Goal: Information Seeking & Learning: Learn about a topic

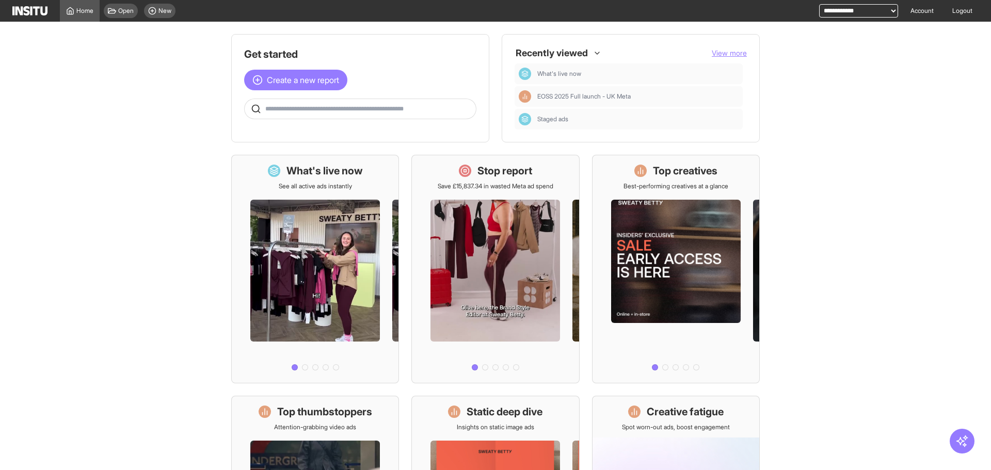
click at [839, 98] on main "Get started Create a new report Ask questions like: Which campaigns had the hig…" at bounding box center [495, 246] width 991 height 449
click at [172, 3] on div "Open New" at bounding box center [140, 11] width 80 height 22
click at [172, 6] on div "New" at bounding box center [159, 11] width 31 height 14
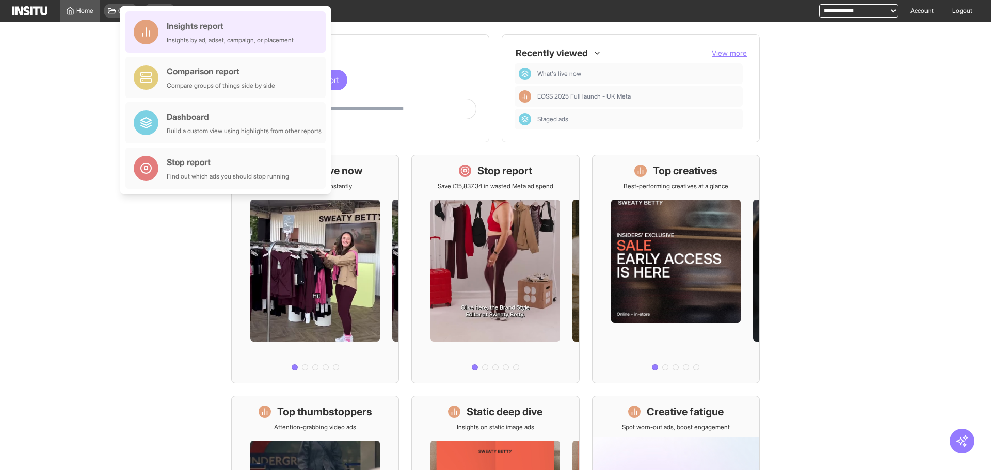
click at [222, 34] on div "Insights report Insights by ad, adset, campaign, or placement" at bounding box center [230, 32] width 127 height 25
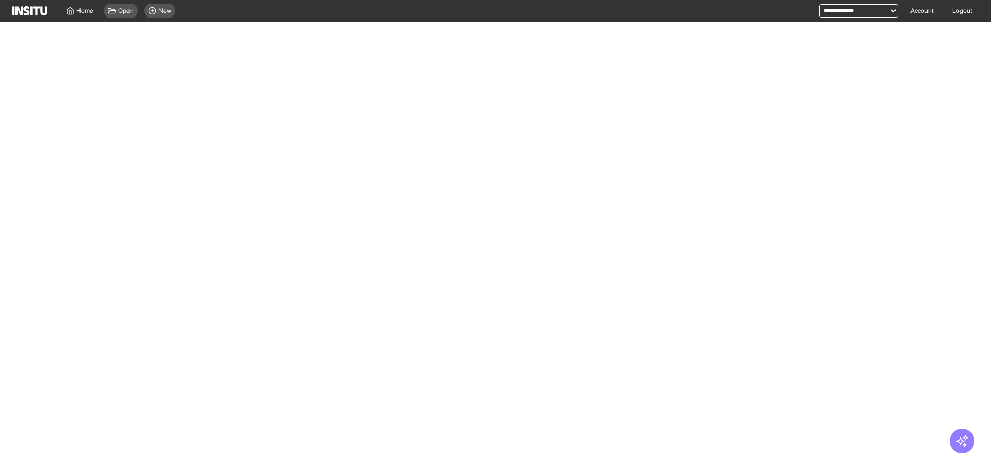
select select "**"
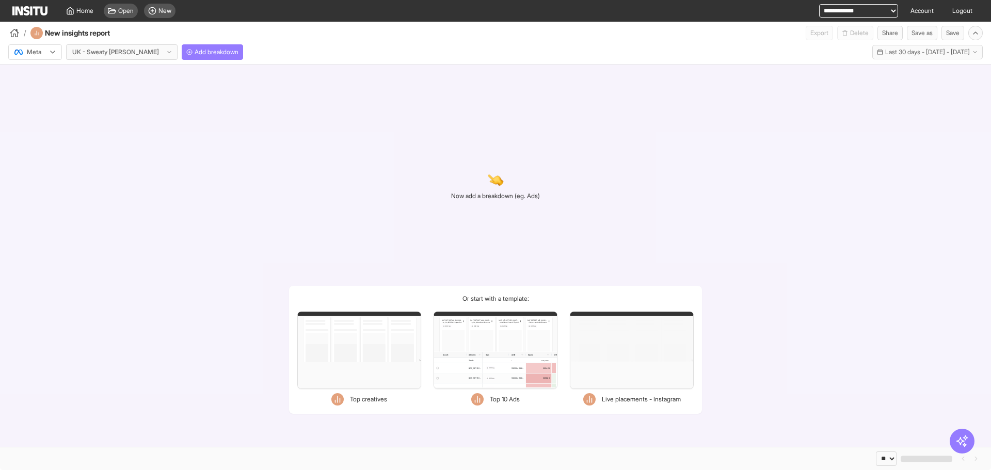
click at [46, 53] on div "Meta" at bounding box center [29, 52] width 33 height 10
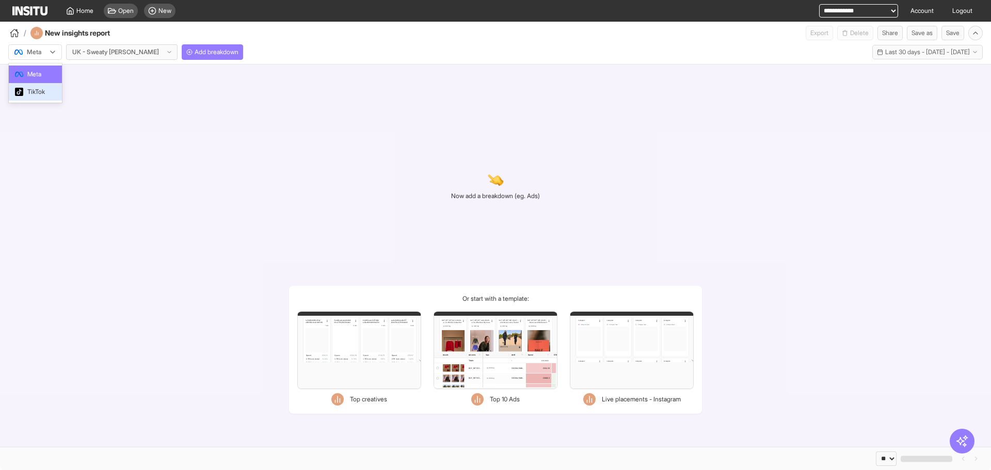
click at [43, 88] on span "TikTok" at bounding box center [36, 91] width 18 height 9
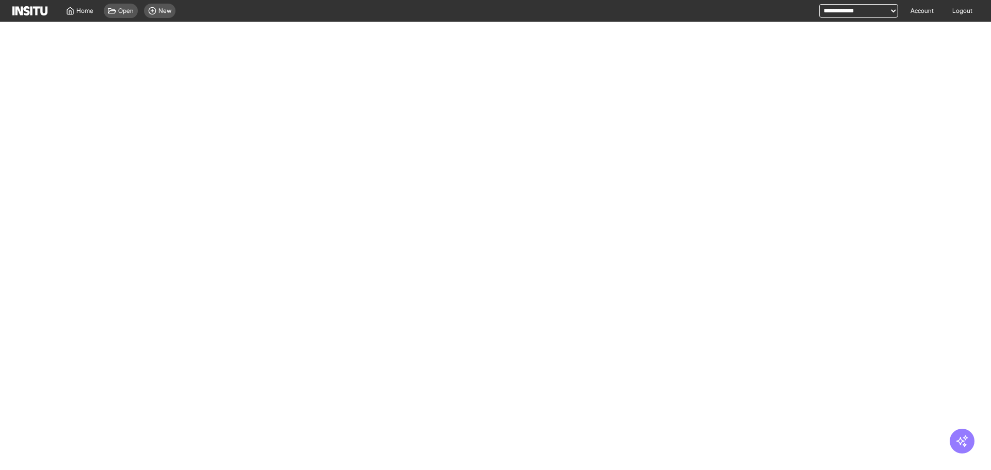
select select "**"
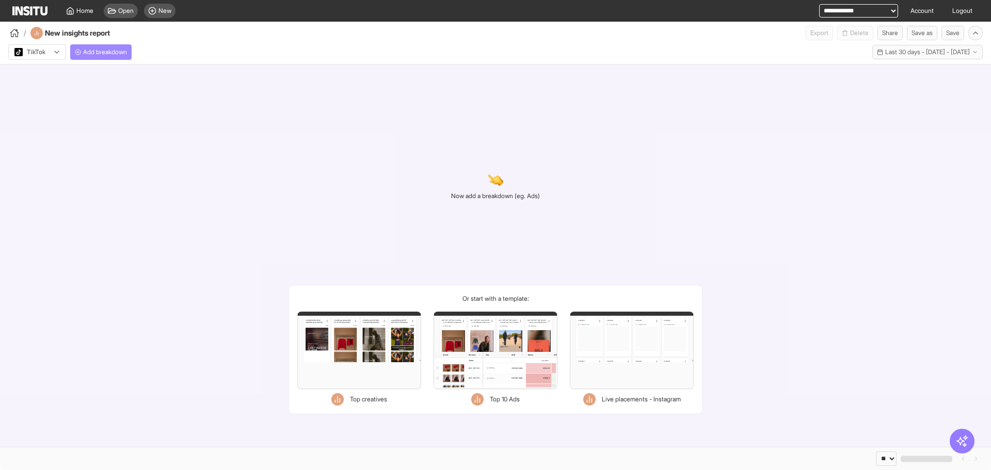
click at [114, 48] on span "Add breakdown" at bounding box center [105, 52] width 44 height 8
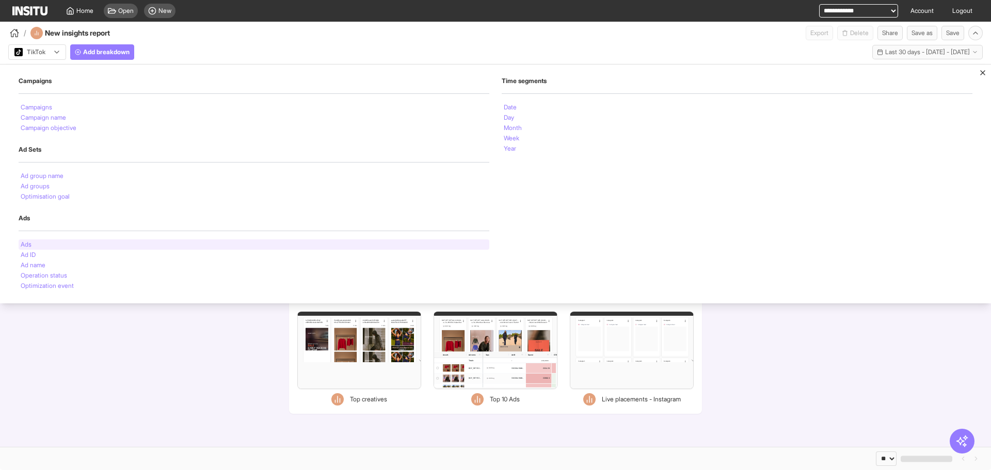
click at [204, 249] on div "Ads" at bounding box center [254, 244] width 471 height 10
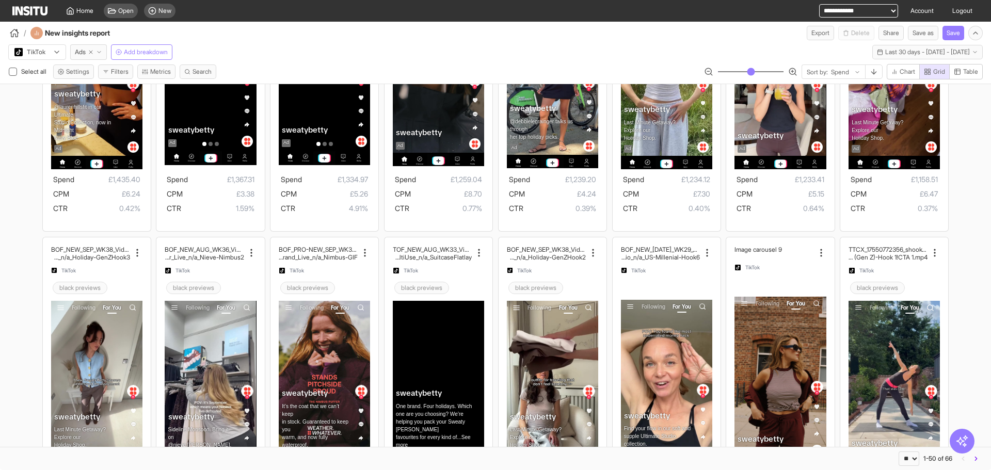
scroll to position [1136, 0]
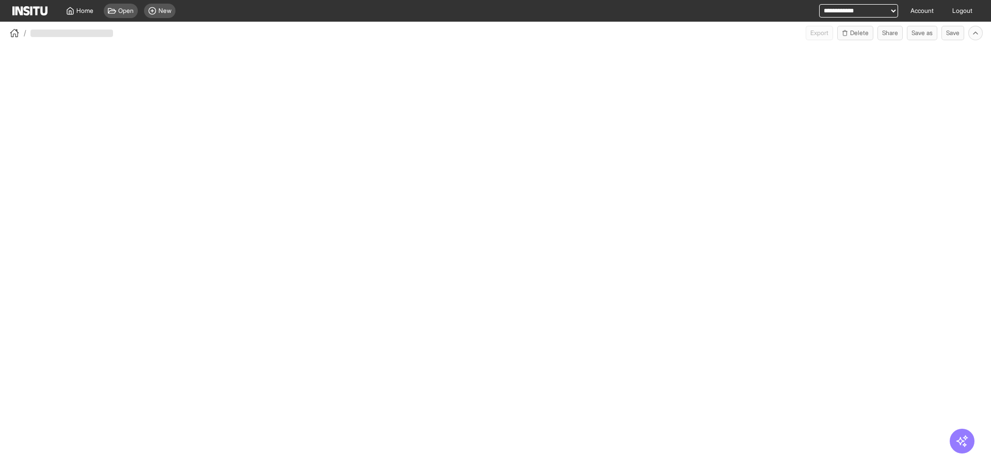
select select "**"
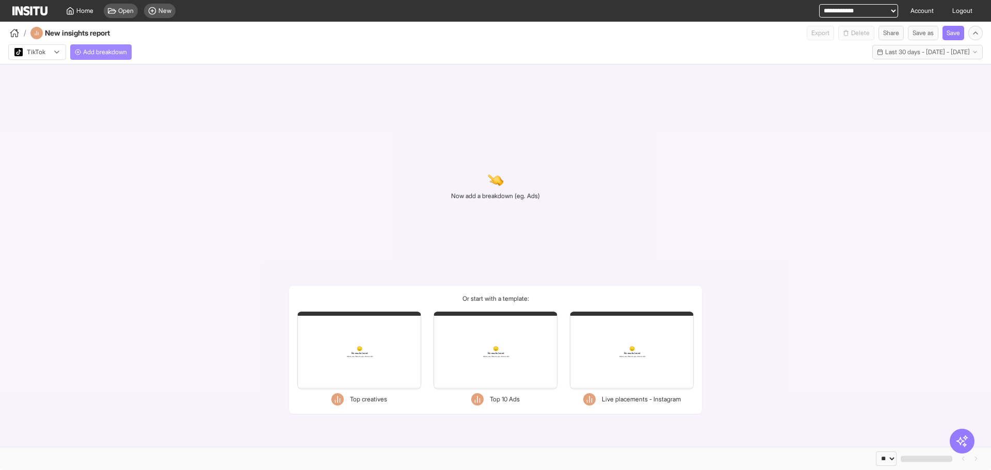
click at [132, 51] on button "Add breakdown" at bounding box center [100, 51] width 61 height 15
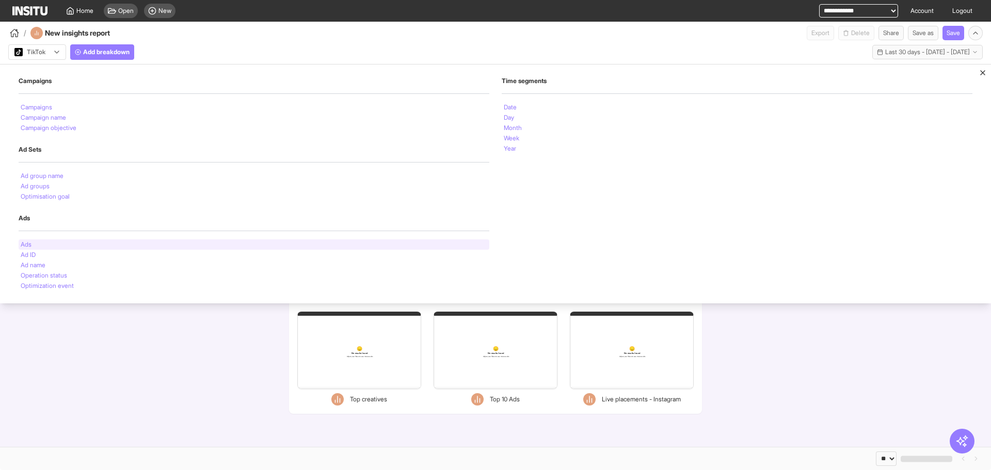
click at [54, 246] on div "Ads" at bounding box center [254, 244] width 471 height 10
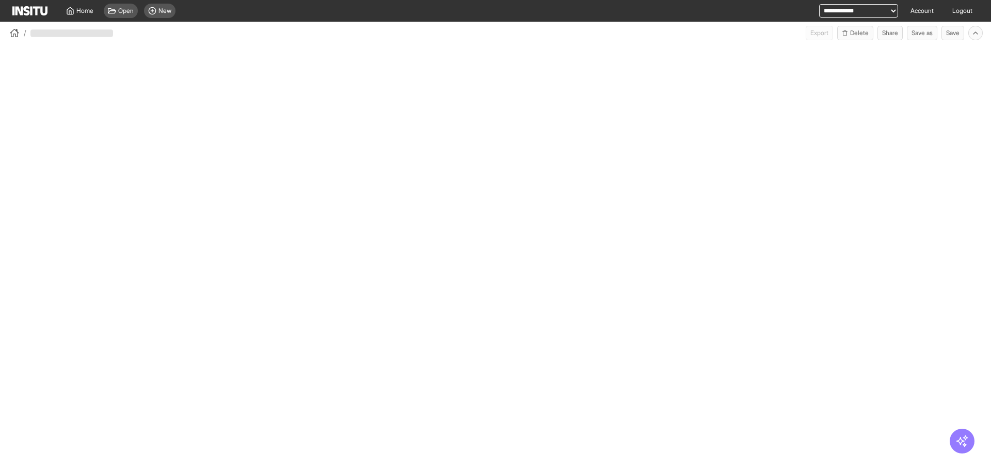
select select "**"
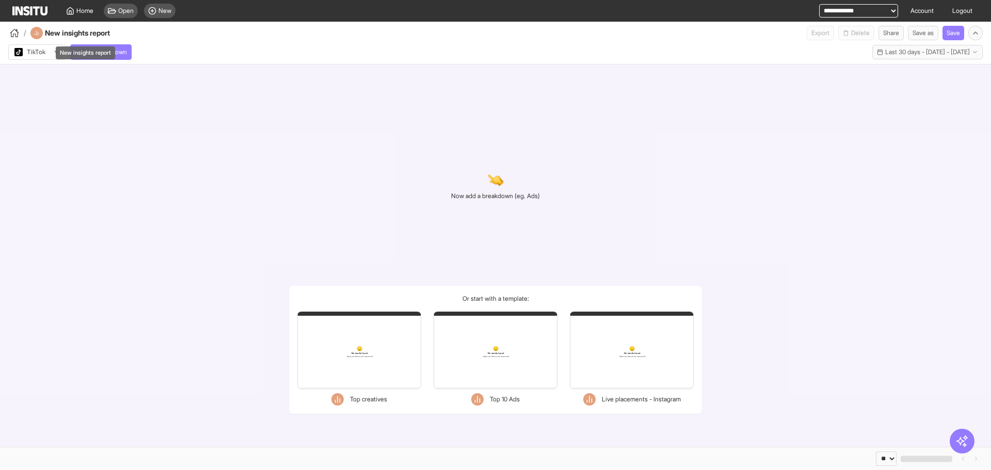
click at [109, 57] on div "New insights report" at bounding box center [85, 52] width 59 height 13
click at [125, 59] on button "Add breakdown" at bounding box center [100, 51] width 61 height 15
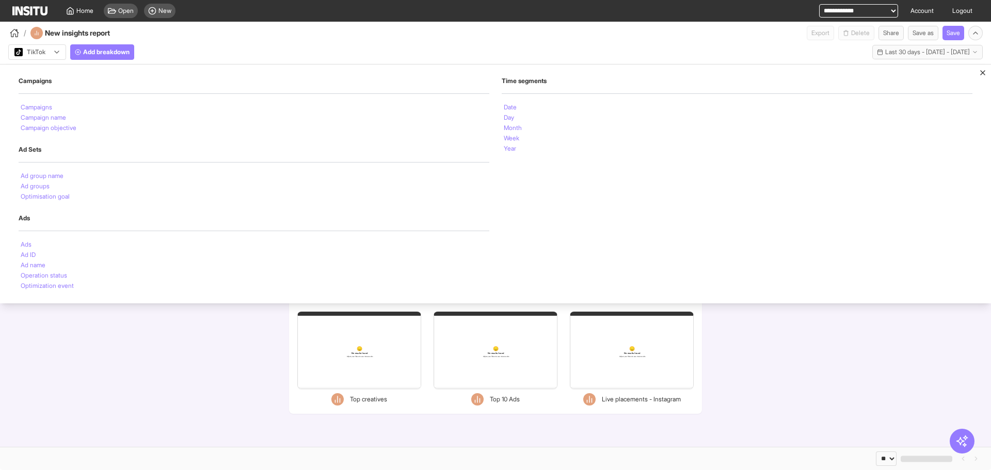
click at [55, 238] on div "Ads Ads Ad ID Ad name Operation status Optimization event" at bounding box center [254, 252] width 471 height 77
click at [54, 243] on div "Ads" at bounding box center [254, 244] width 471 height 10
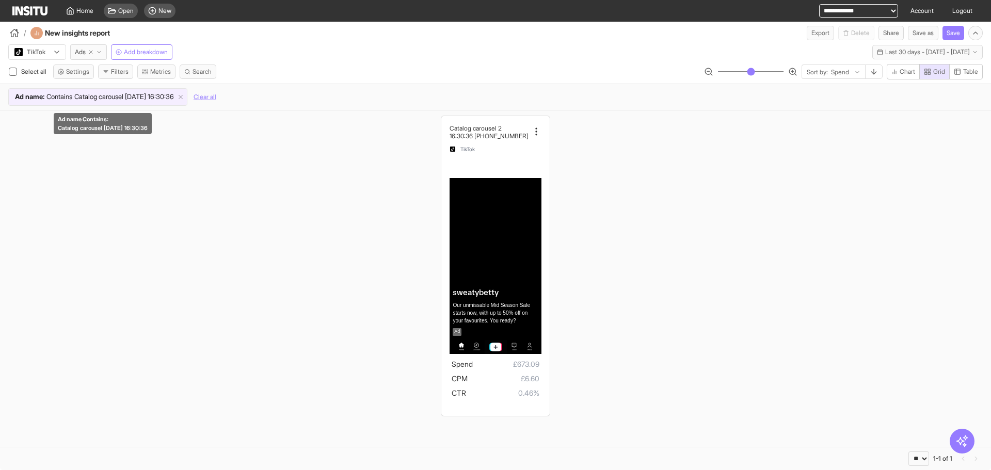
click at [180, 95] on span "Ad name : Contains Catalog carousel 2025-09-17 16:30:36" at bounding box center [94, 97] width 171 height 10
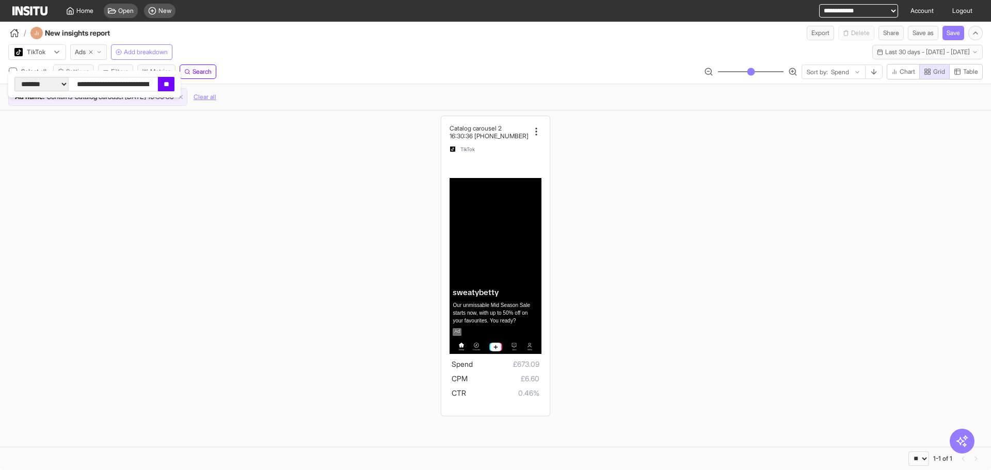
scroll to position [0, 33]
click at [179, 154] on div "Catalog carousel 2 025-09-17 16:30:36 TikTok sweatybetty Our unmissable Mid Sea…" at bounding box center [495, 265] width 991 height 311
click at [209, 87] on div "Ad name : Contains Catalog carousel 2025-09-17 16:30:36 Clear all" at bounding box center [495, 97] width 991 height 26
click at [184, 100] on icon at bounding box center [180, 96] width 7 height 7
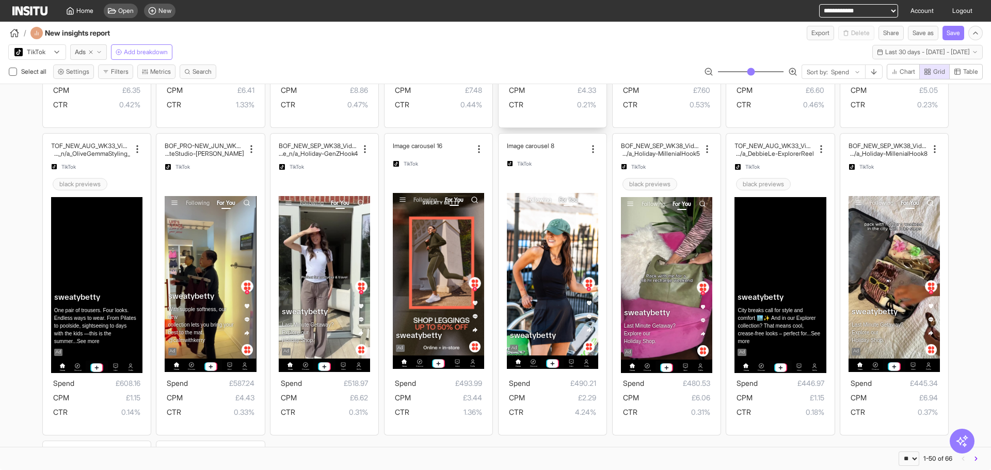
scroll to position [1483, 0]
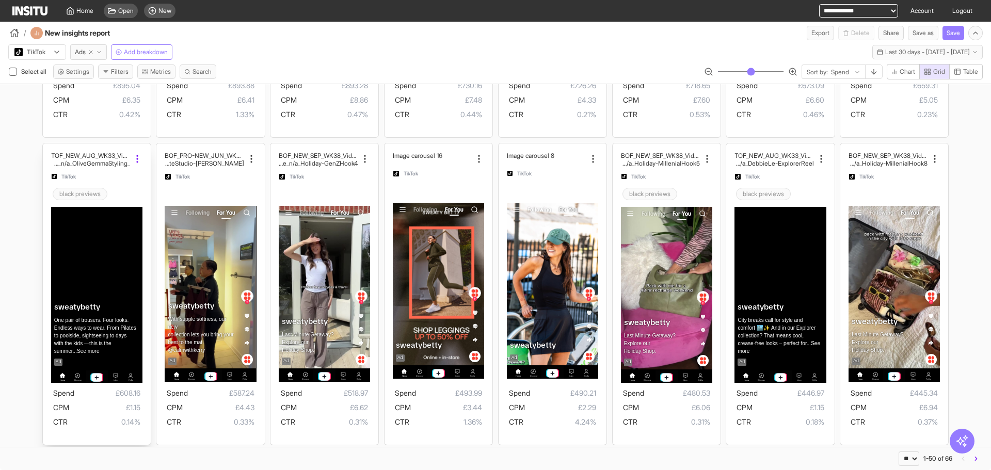
click at [134, 158] on icon at bounding box center [137, 159] width 10 height 10
click at [175, 190] on span "Copy name" at bounding box center [158, 186] width 37 height 10
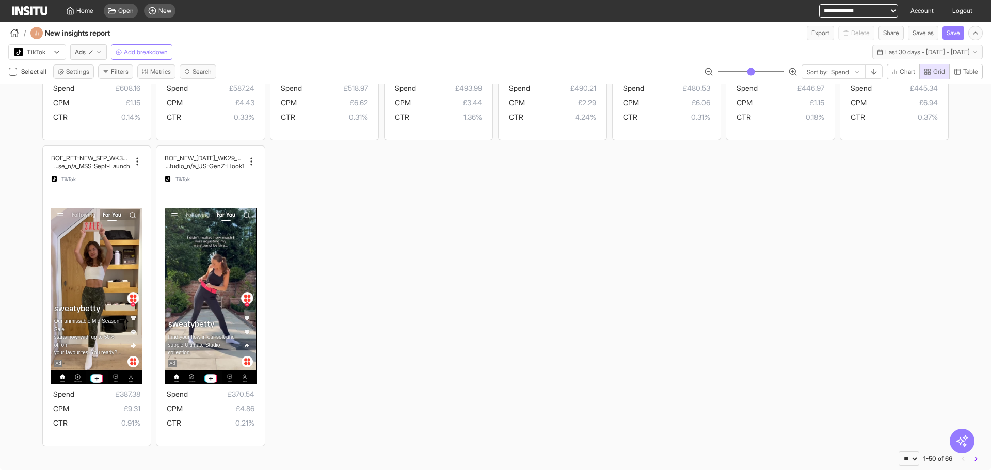
scroll to position [1793, 0]
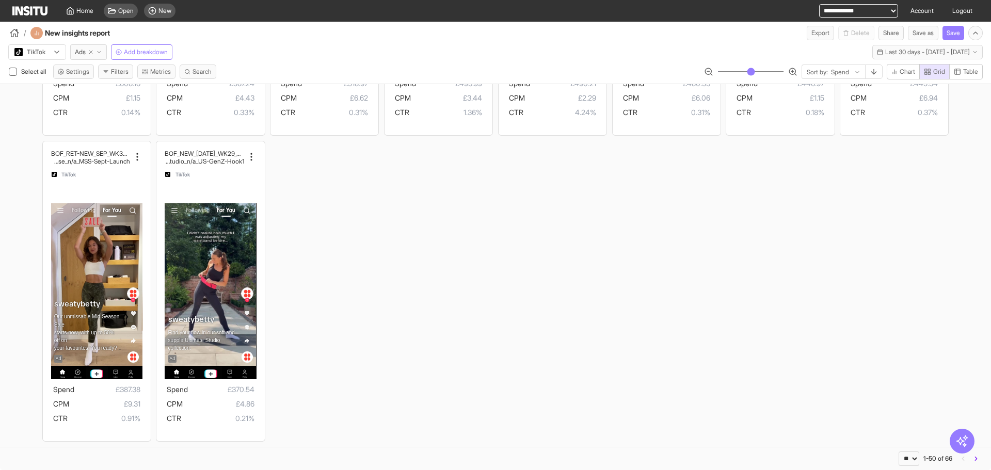
click at [983, 466] on div "** ** ** *** *** *** **** 1-50 of 66" at bounding box center [495, 458] width 991 height 23
click at [979, 463] on button "button" at bounding box center [975, 459] width 13 height 14
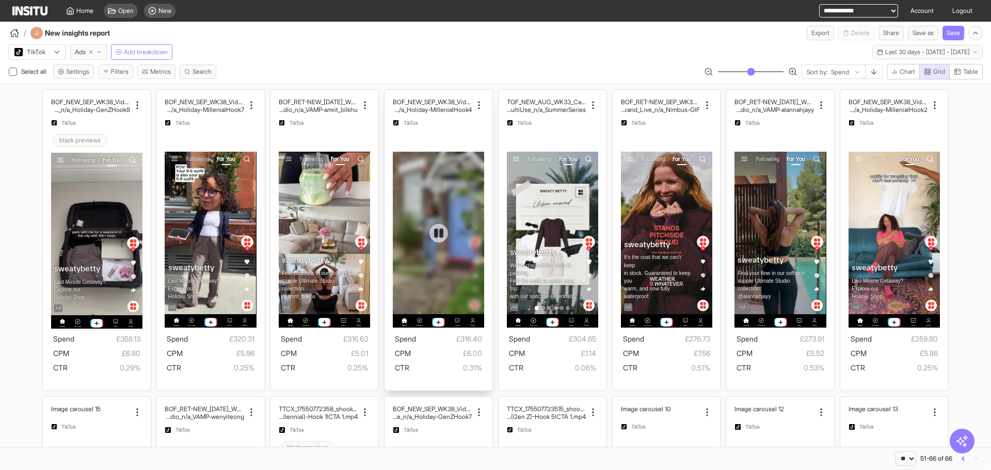
scroll to position [257, 0]
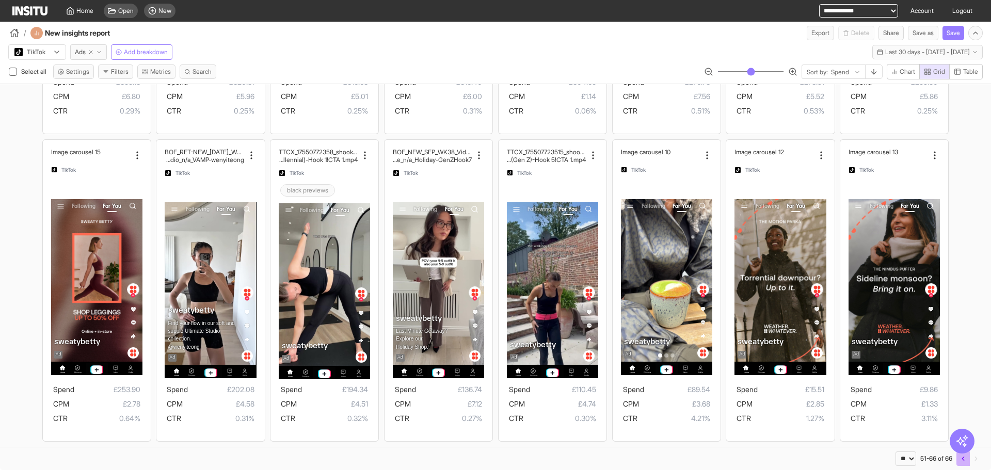
click at [967, 466] on button "button" at bounding box center [962, 459] width 13 height 14
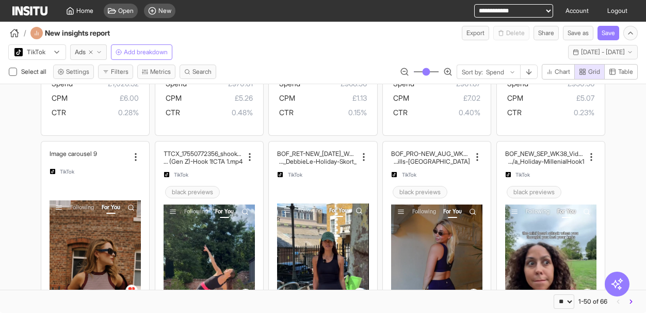
scroll to position [2714, 0]
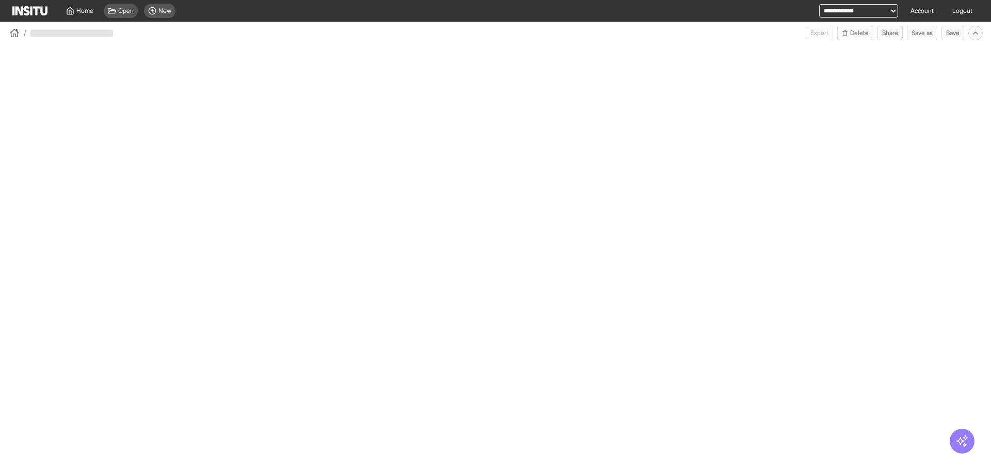
select select "**"
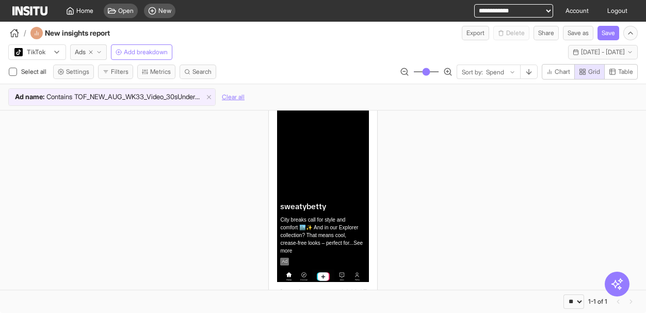
scroll to position [133, 0]
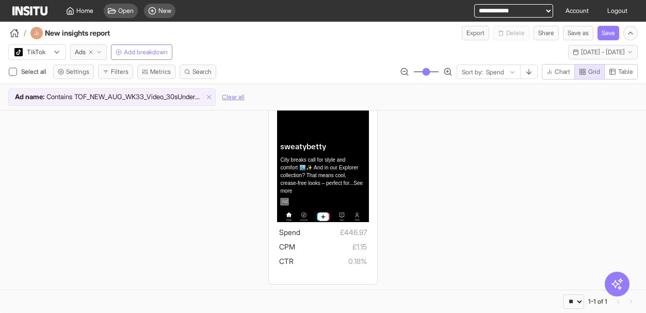
drag, startPoint x: 6, startPoint y: 54, endPoint x: 57, endPoint y: 203, distance: 157.8
click at [57, 203] on div "TOF_NEW_AUG_WK33_Video_30sUnder_FullPrice_MultiCat_Mu ltiFran_Influencer_MultiU…" at bounding box center [323, 133] width 646 height 312
click at [123, 214] on div "TOF_NEW_AUG_WK33_Video_30sUnder_FullPrice_MultiCat_Mu ltiFran_Influencer_MultiU…" at bounding box center [323, 133] width 646 height 312
